Goal: Task Accomplishment & Management: Use online tool/utility

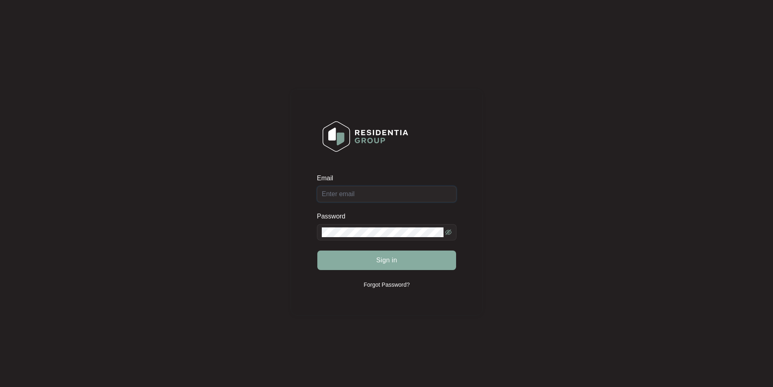
type input "[EMAIL_ADDRESS][DOMAIN_NAME]"
click at [349, 263] on button "Sign in" at bounding box center [386, 259] width 139 height 19
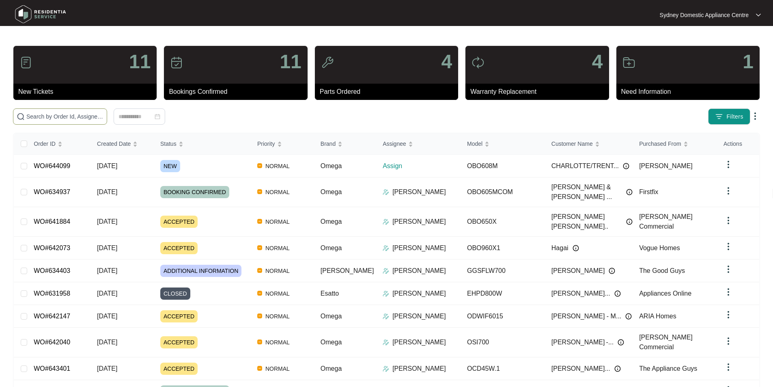
click at [107, 122] on span at bounding box center [60, 116] width 94 height 16
paste input "644099"
type input "644099"
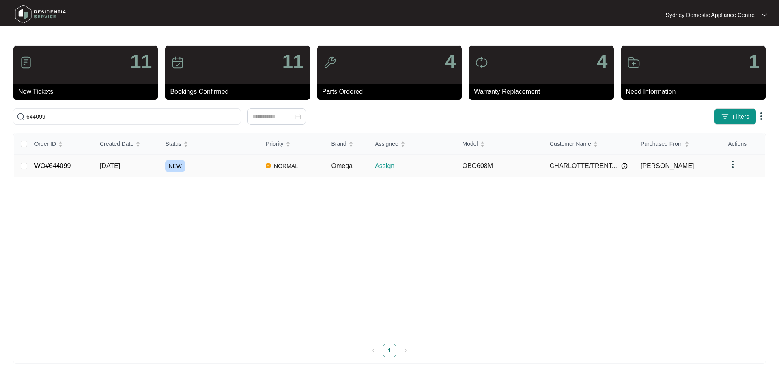
click at [53, 166] on link "WO#644099" at bounding box center [52, 165] width 37 height 7
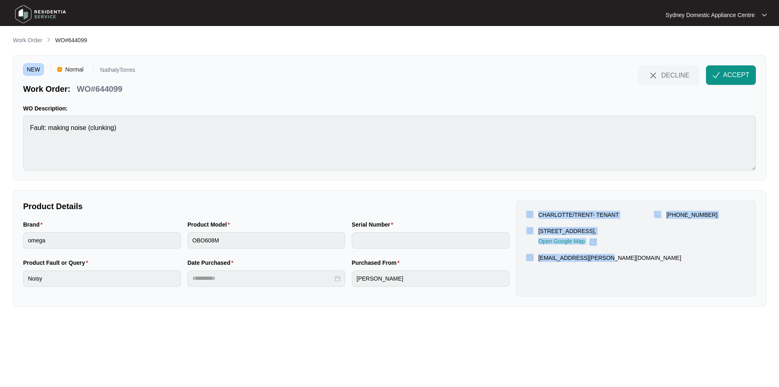
drag, startPoint x: 615, startPoint y: 262, endPoint x: 533, endPoint y: 210, distance: 97.1
click at [533, 210] on div "CHARLOTTE/TRENT- TENANT [STREET_ADDRESS], Open Google Map [PHONE_NUMBER] [EMAIL…" at bounding box center [636, 248] width 240 height 96
copy div "CHARLOTTE/TRENT- TENANT [STREET_ADDRESS], Open Google Map [PHONE_NUMBER] [EMAIL…"
click at [725, 73] on span "ACCEPT" at bounding box center [736, 75] width 26 height 10
